Goal: Task Accomplishment & Management: Use online tool/utility

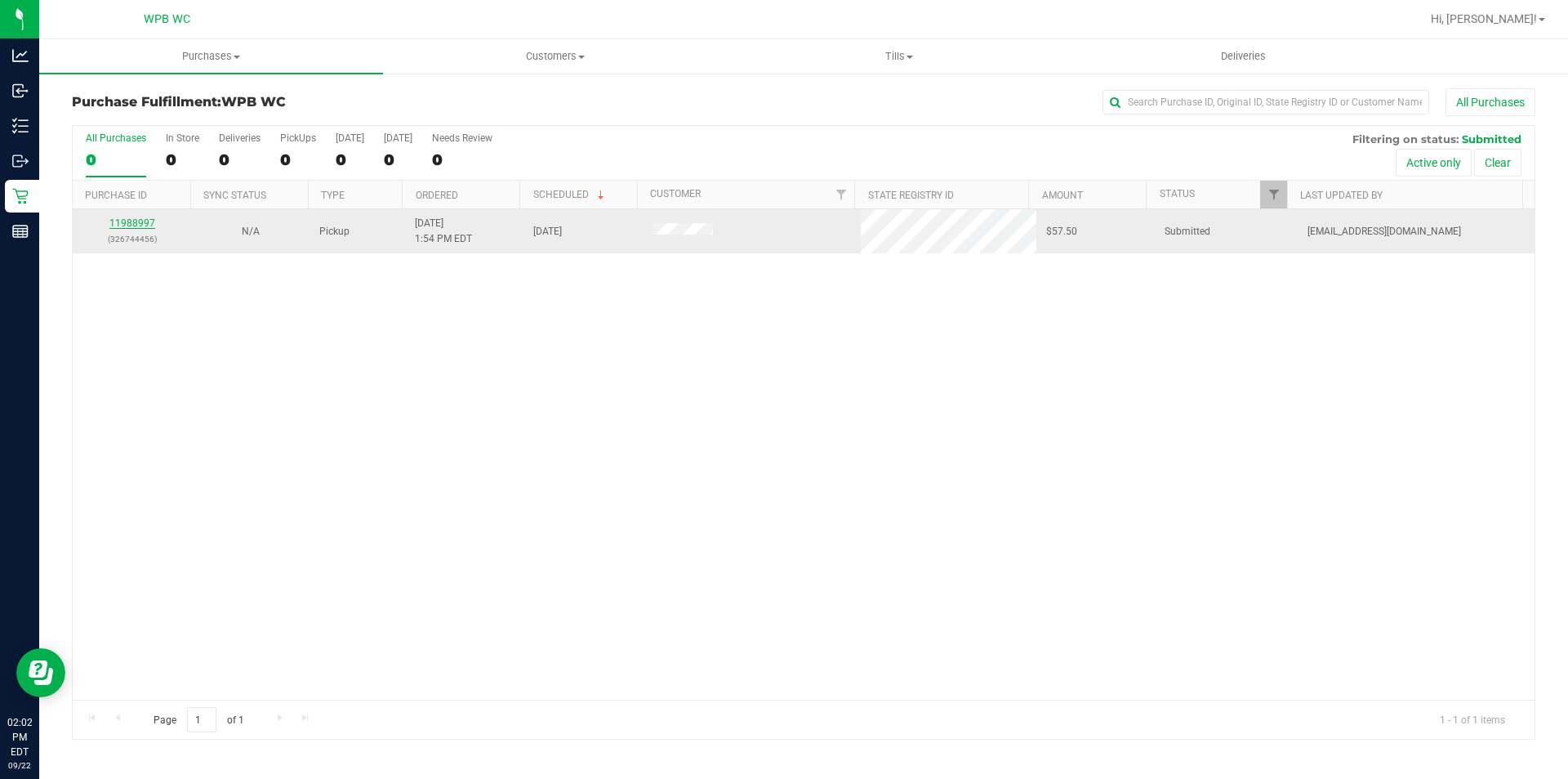
click at [121, 222] on link "11988997" at bounding box center [132, 223] width 45 height 11
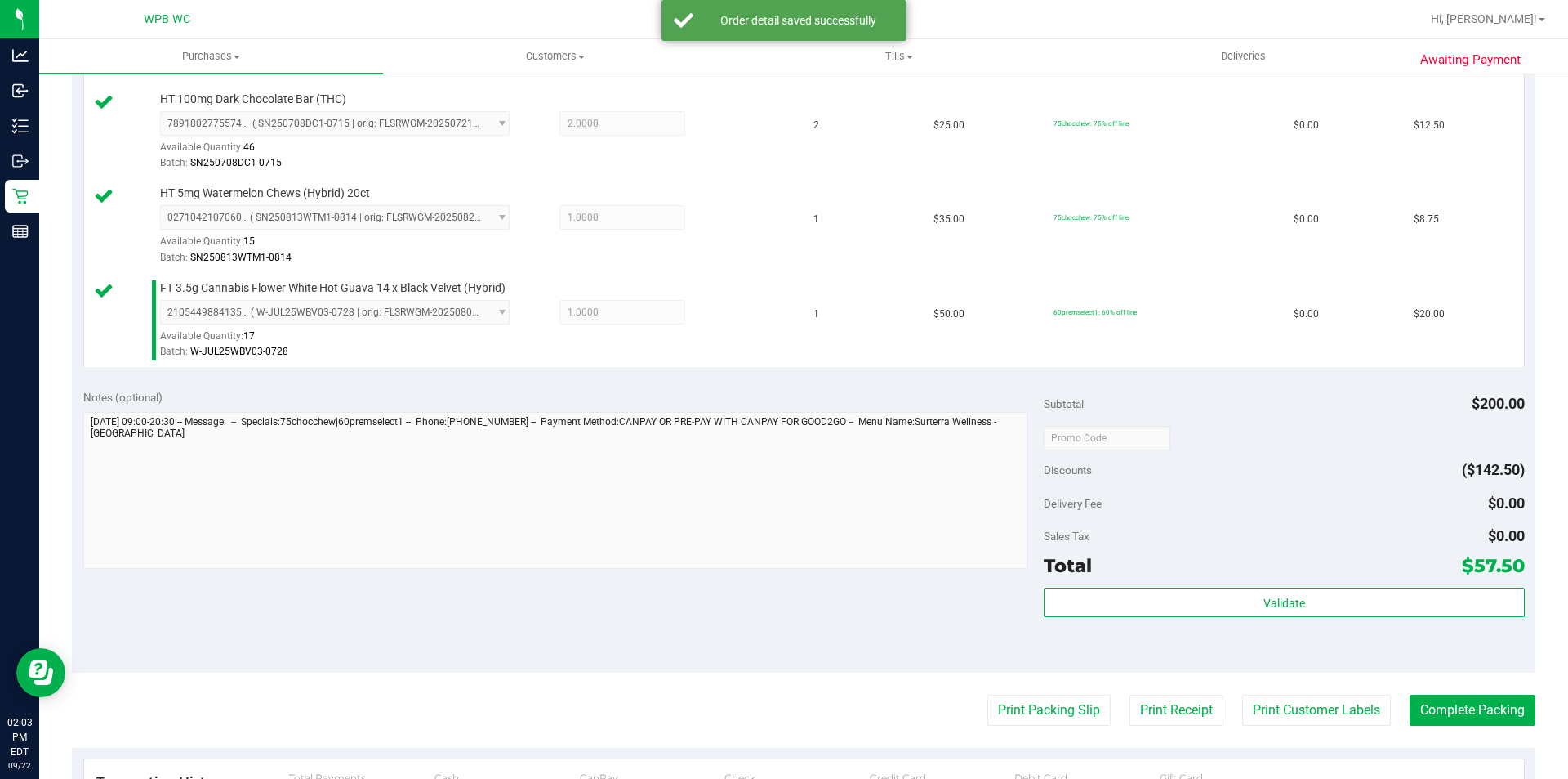
scroll to position [653, 0]
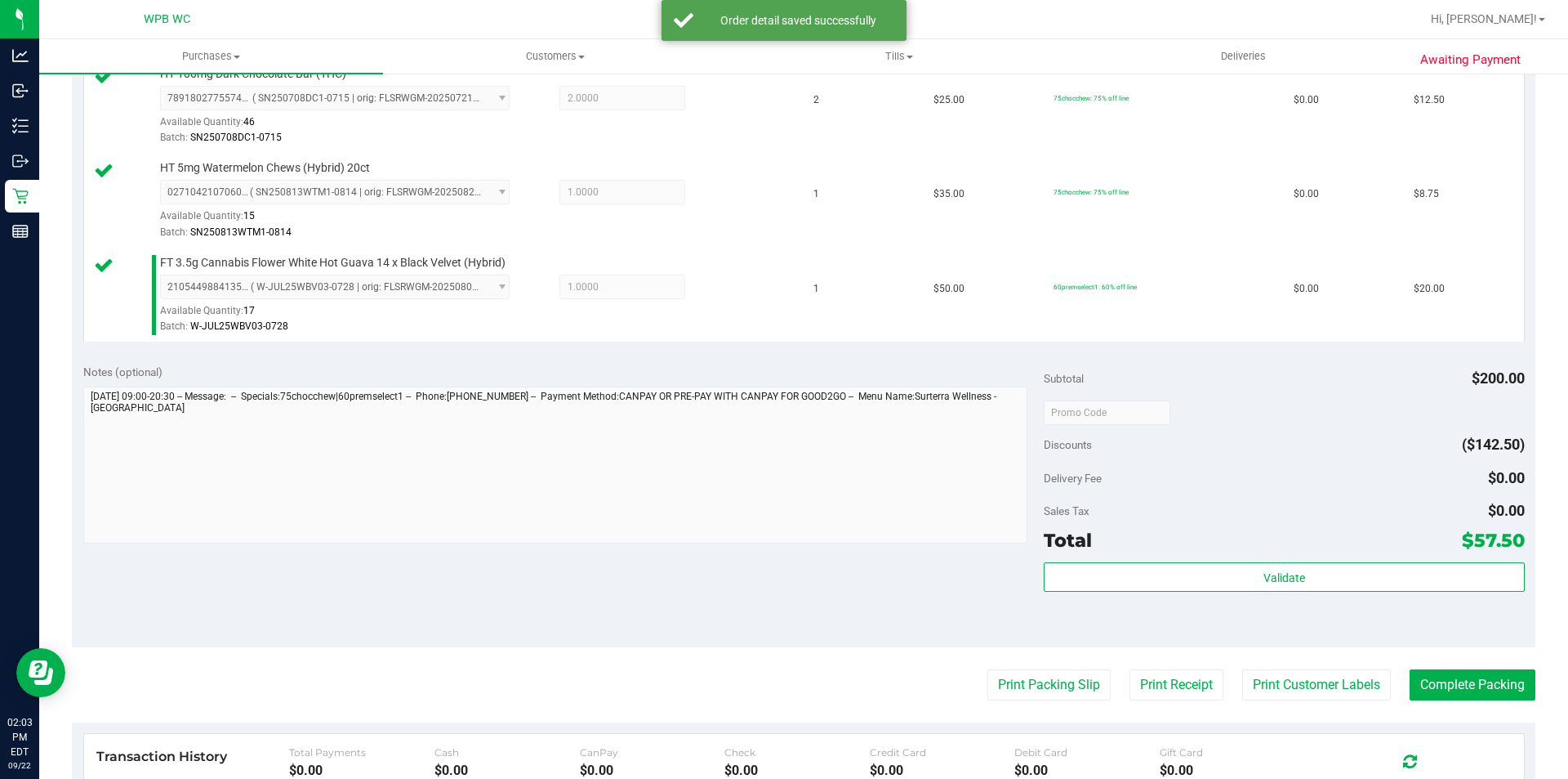
click at [1195, 605] on div "Validate" at bounding box center [1284, 599] width 481 height 74
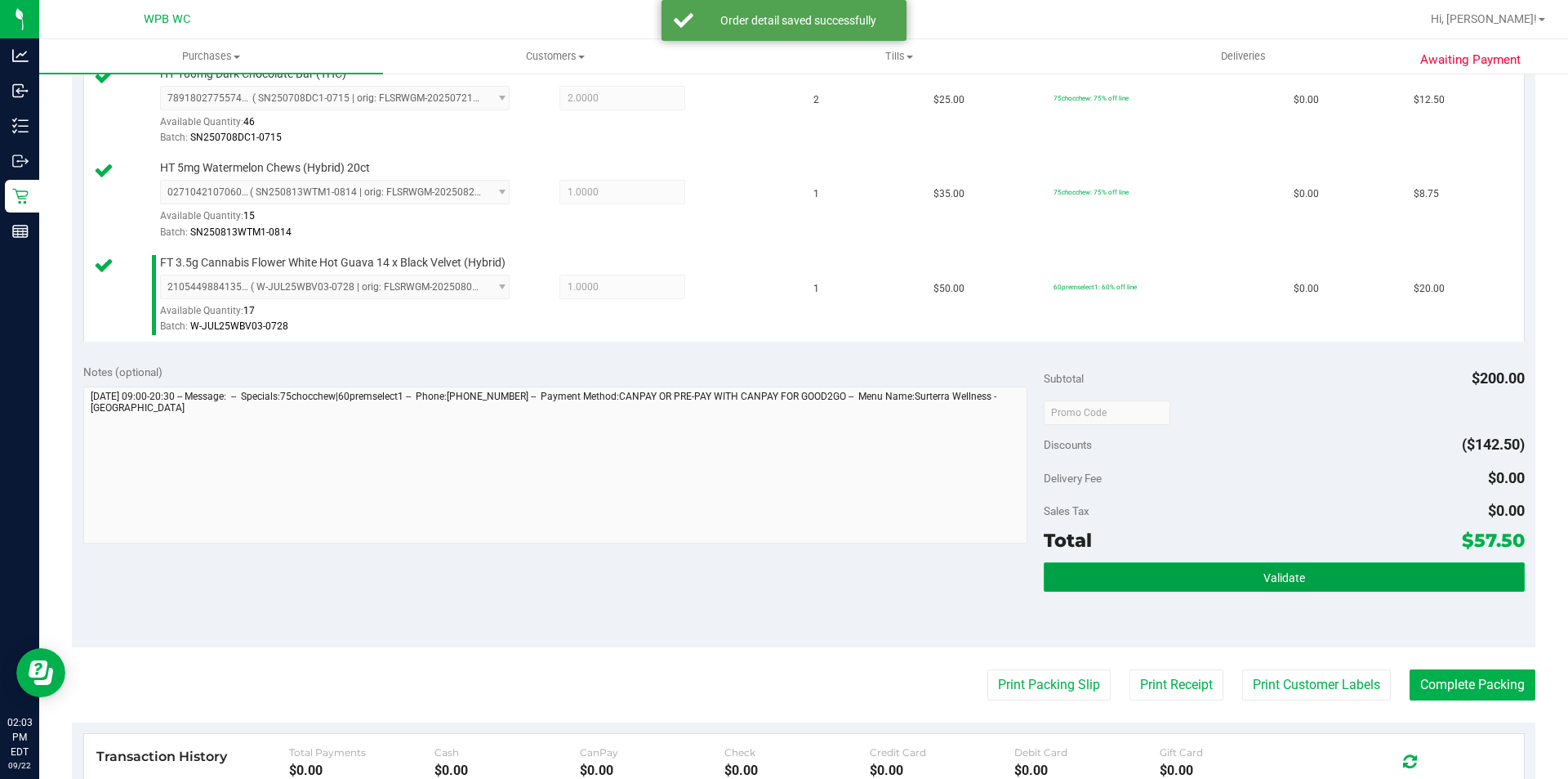
click at [1189, 577] on button "Validate" at bounding box center [1284, 576] width 481 height 29
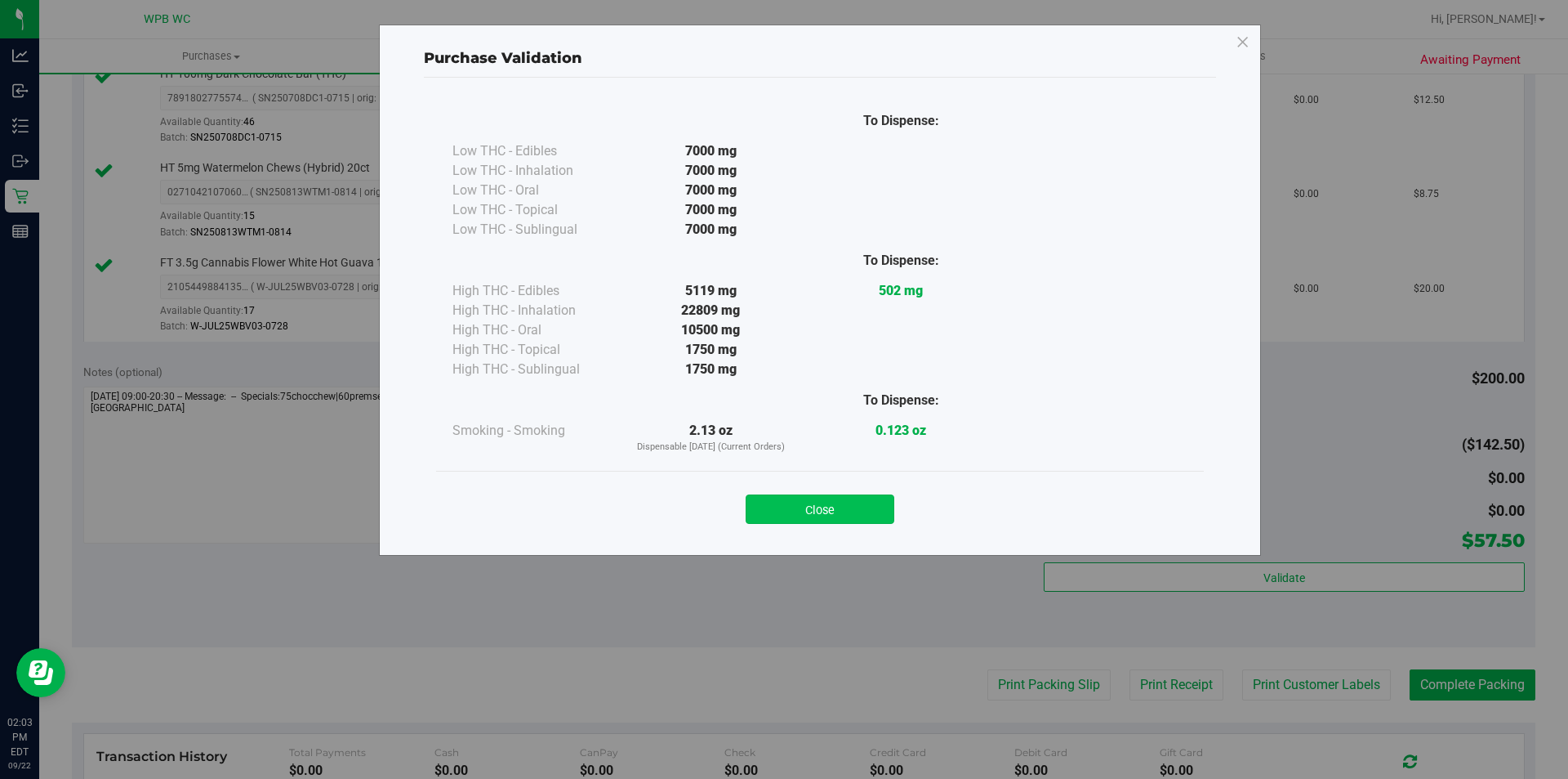
click at [809, 501] on button "Close" at bounding box center [819, 509] width 148 height 29
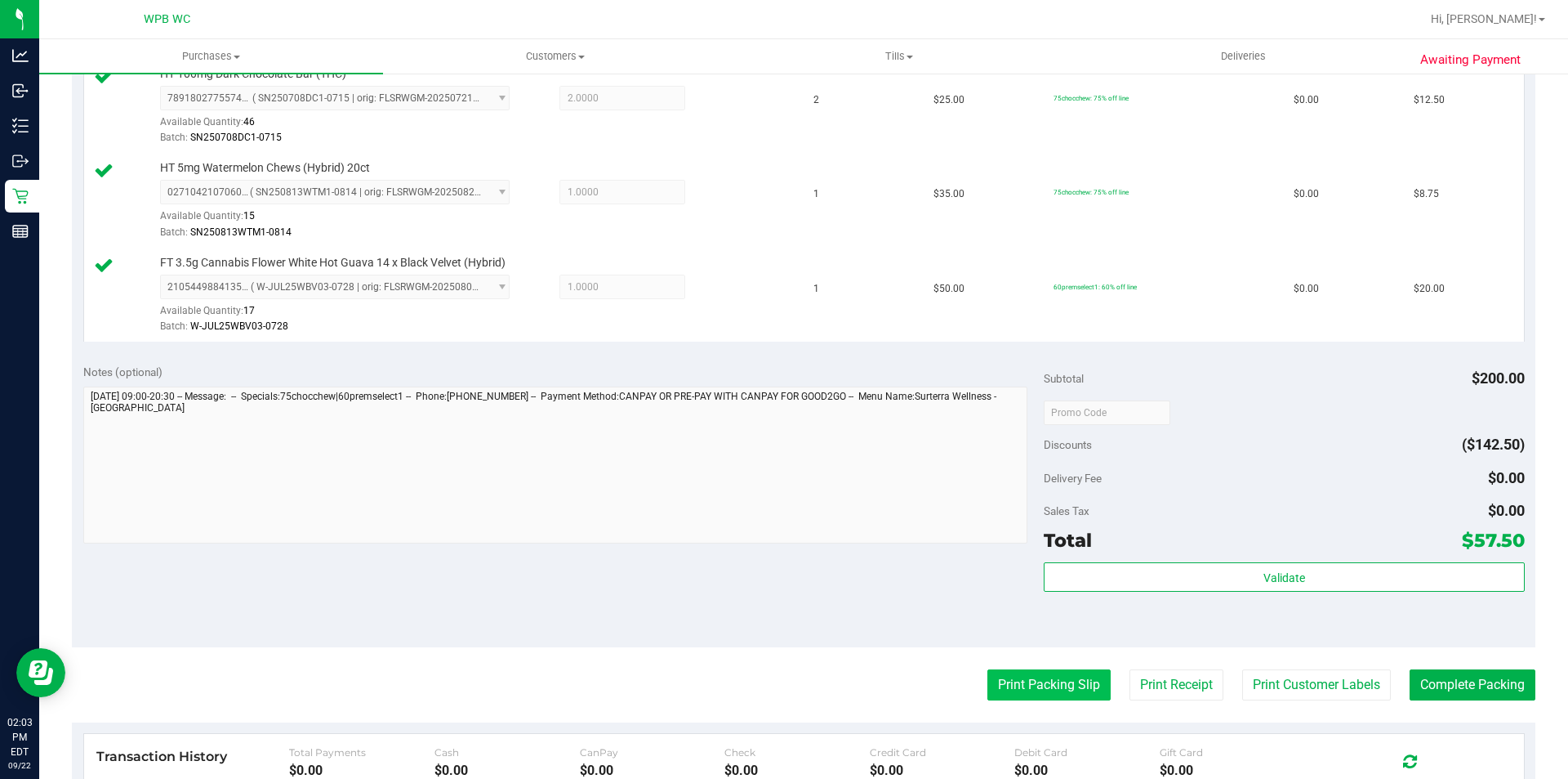
click at [1083, 687] on button "Print Packing Slip" at bounding box center [1049, 685] width 124 height 31
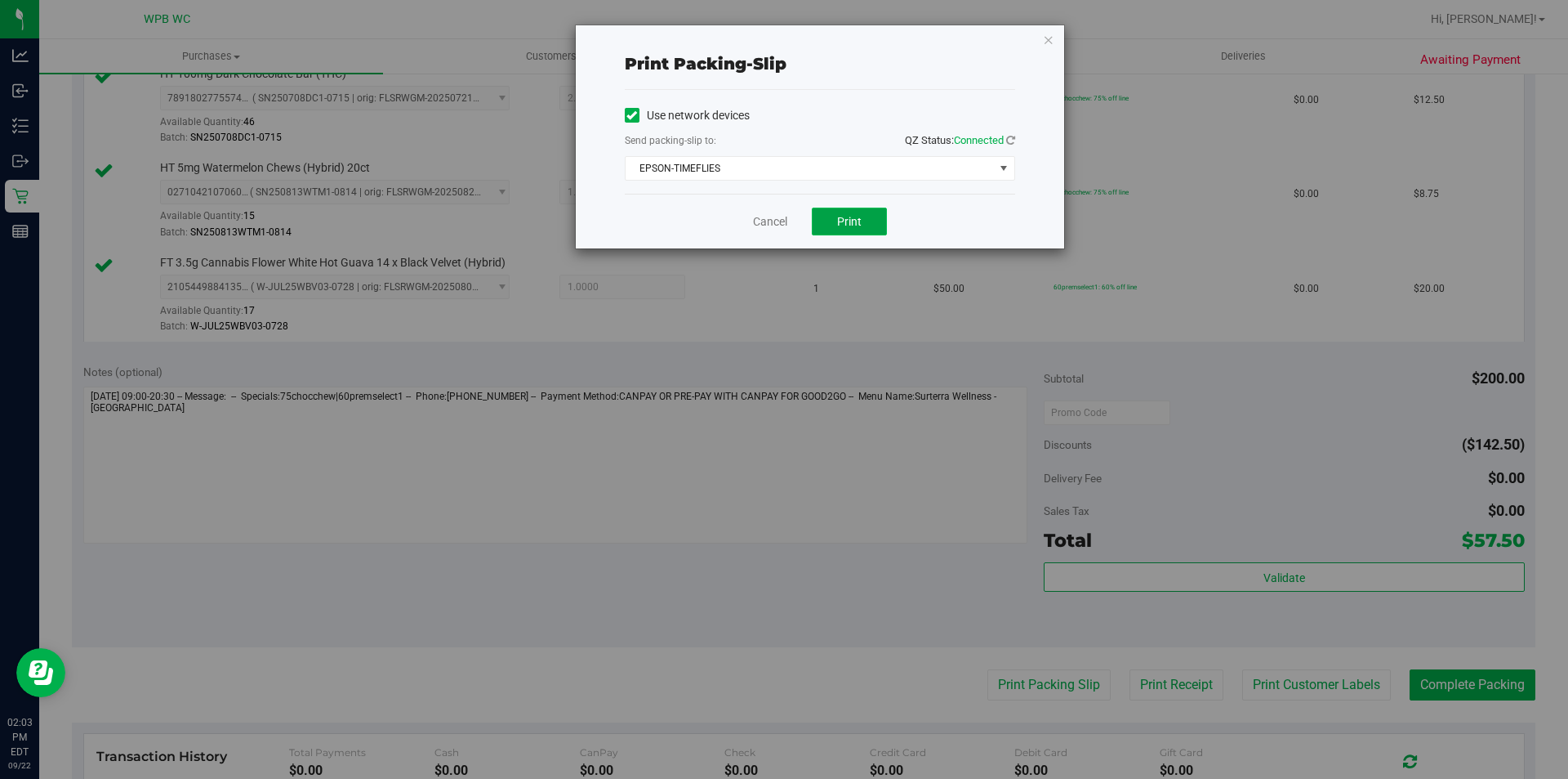
click at [875, 212] on button "Print" at bounding box center [850, 221] width 76 height 27
click at [1045, 41] on icon "button" at bounding box center [1049, 39] width 11 height 20
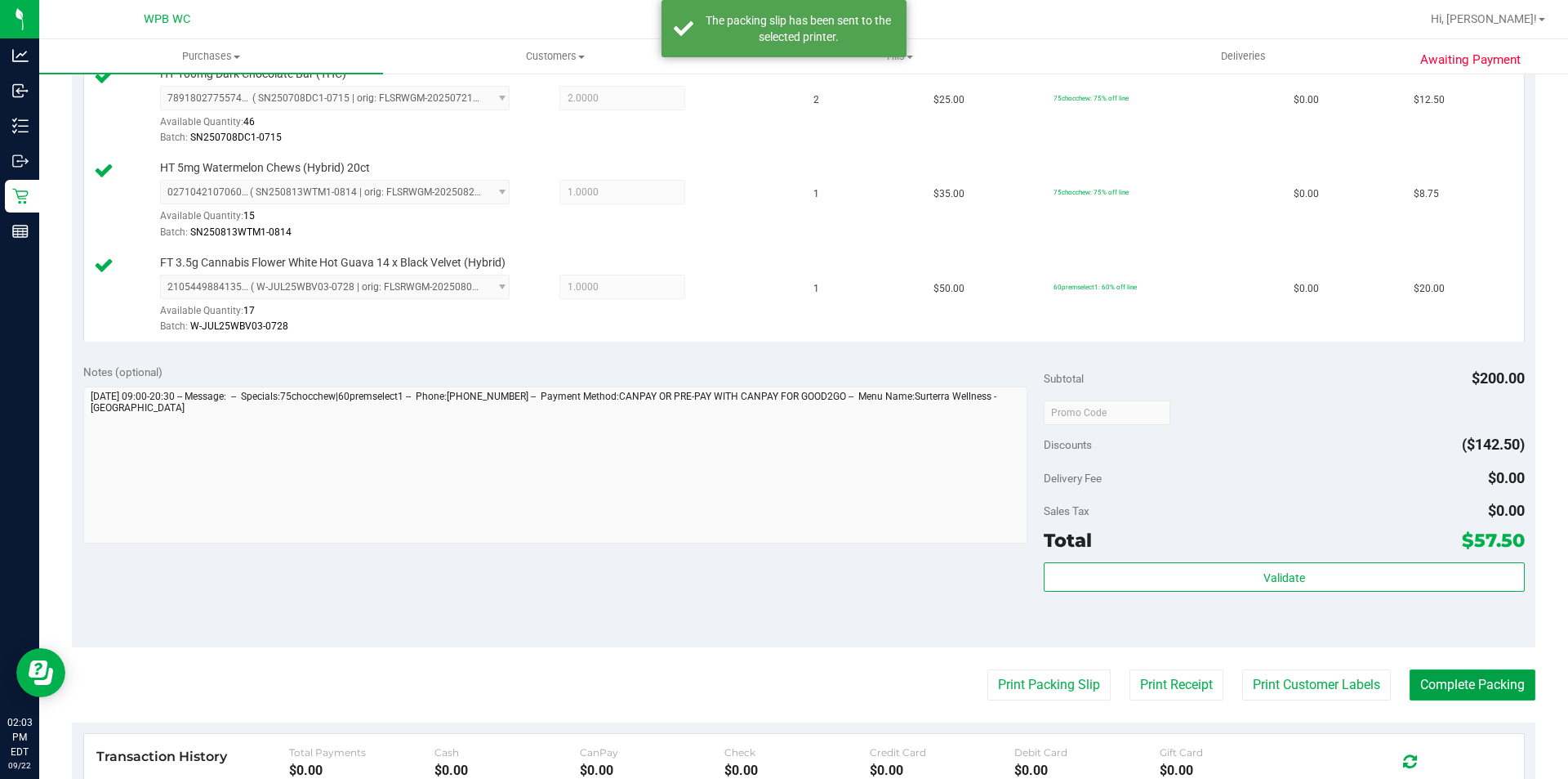
click at [1452, 683] on button "Complete Packing" at bounding box center [1473, 685] width 126 height 31
